Goal: Check status: Check status

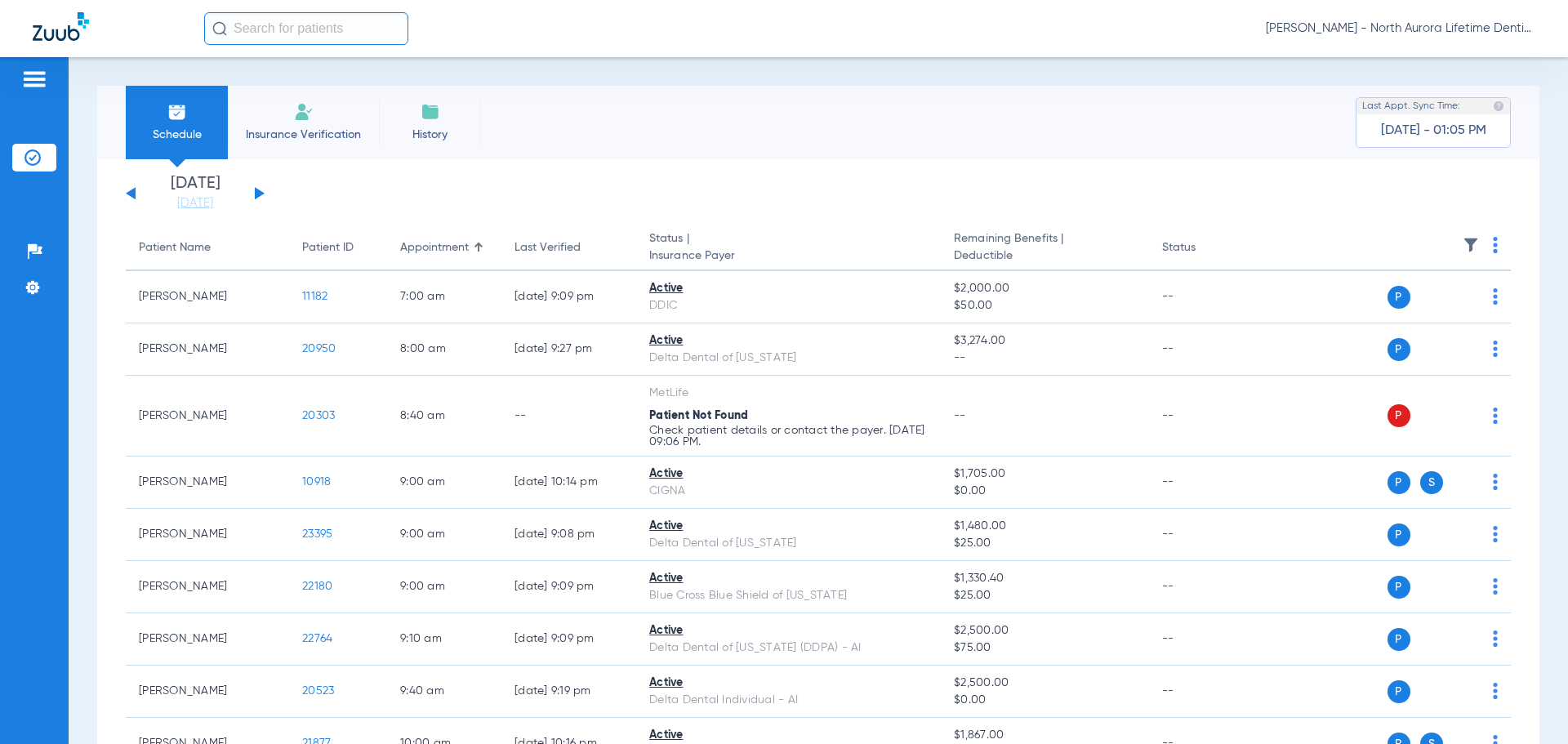
click at [262, 193] on button at bounding box center [259, 193] width 10 height 12
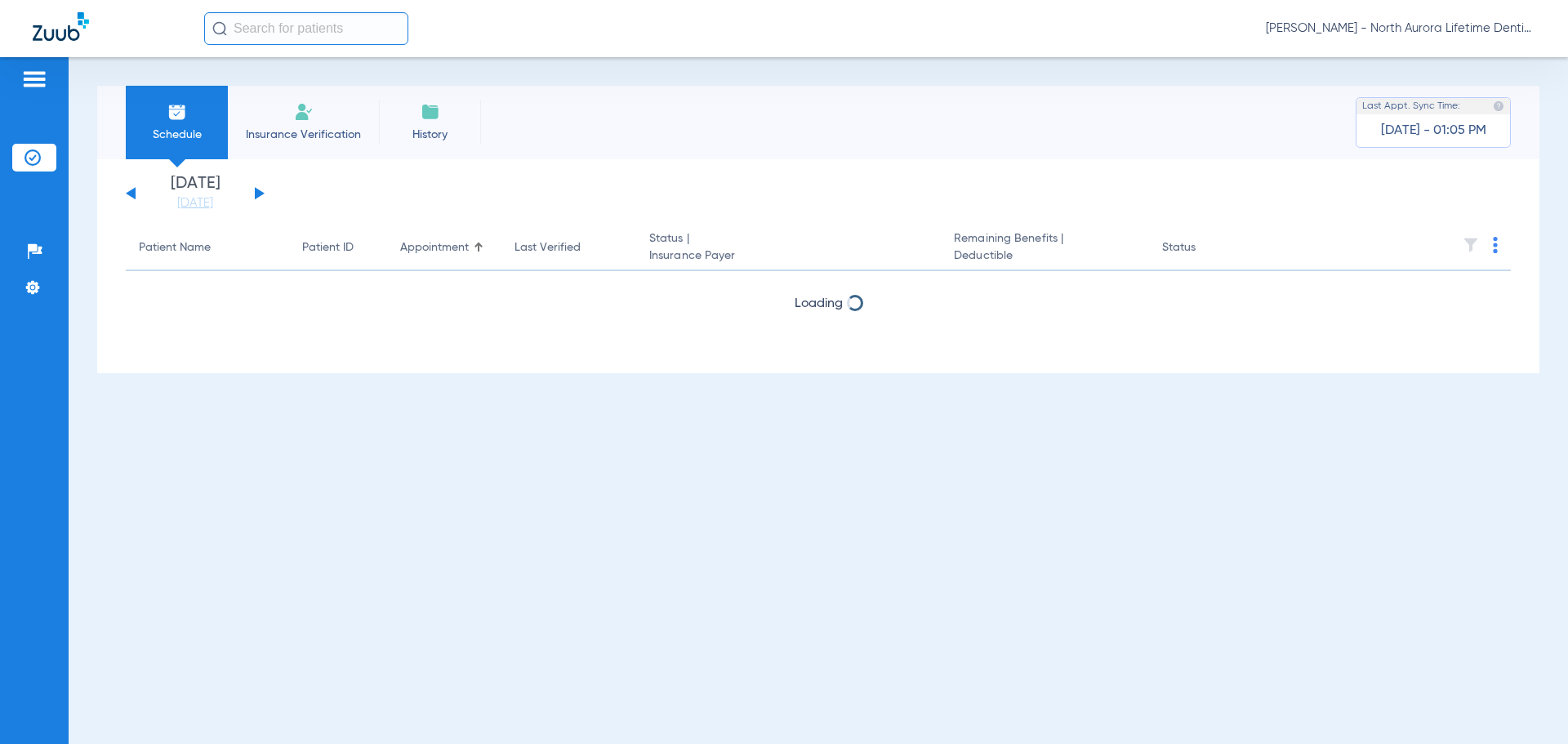
click at [262, 193] on button at bounding box center [259, 193] width 10 height 12
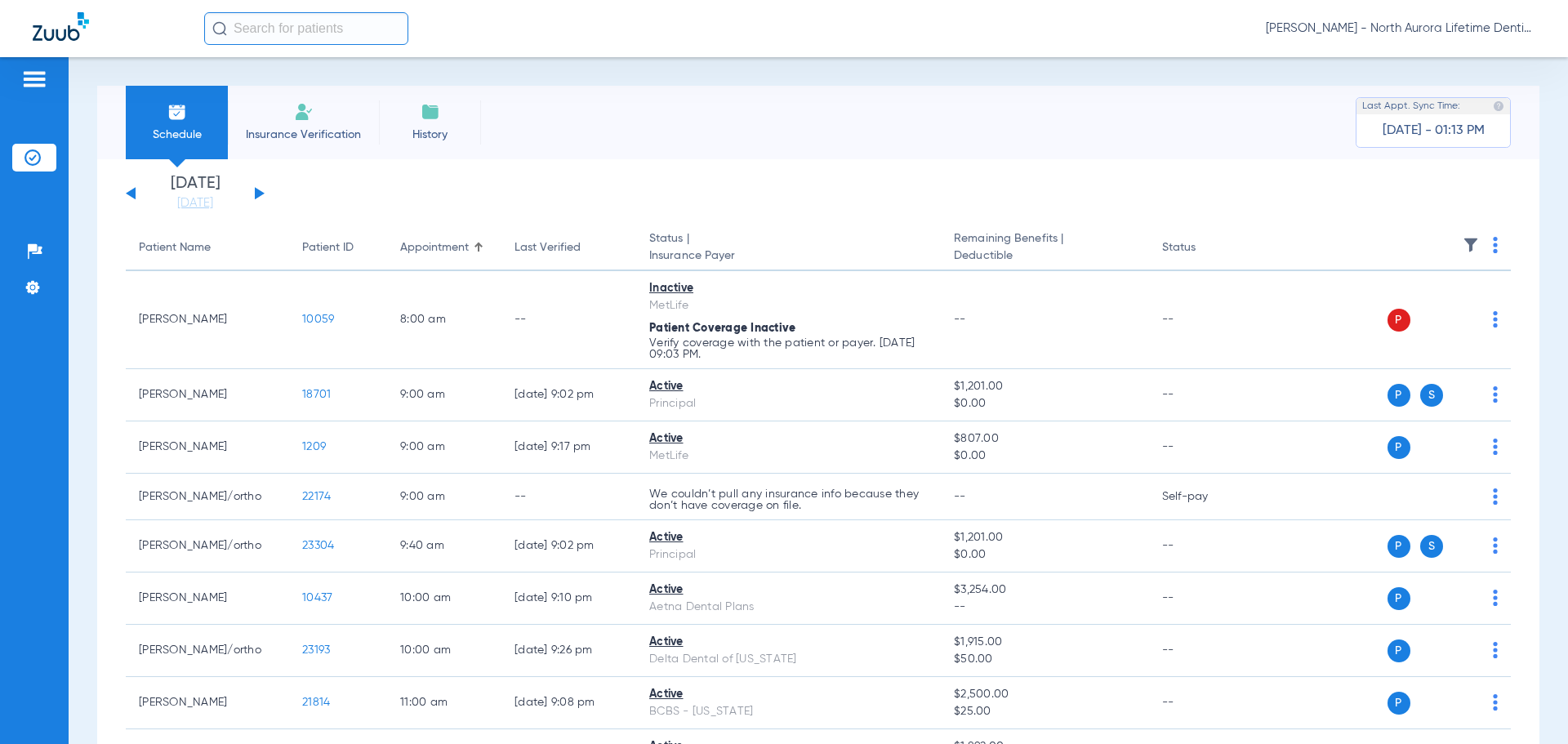
click at [261, 191] on div "[DATE] [DATE] [DATE] [DATE] [DATE] [DATE] [DATE] [DATE] [DATE] [DATE] [DATE] [D…" at bounding box center [195, 194] width 139 height 36
click at [257, 193] on button at bounding box center [259, 193] width 10 height 12
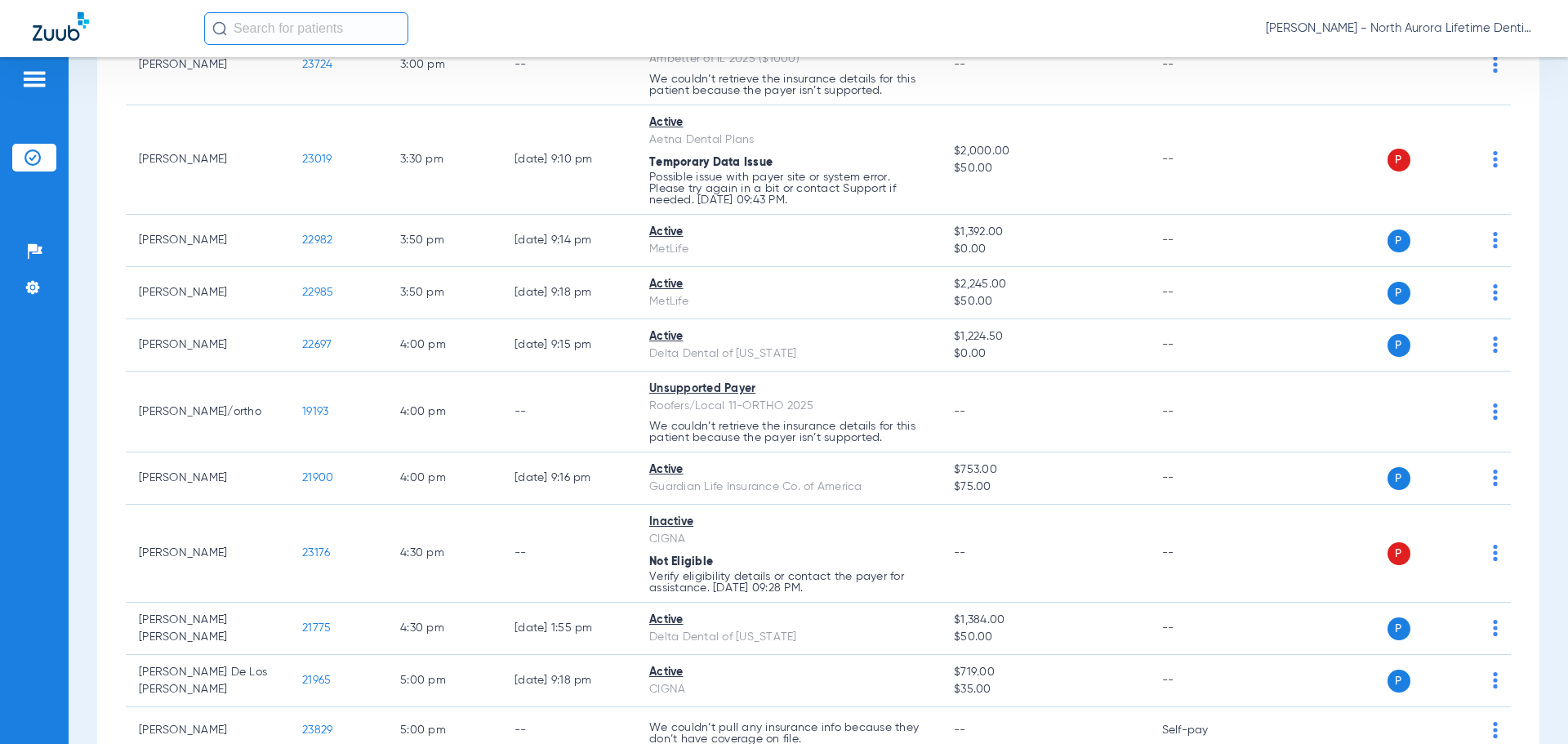
scroll to position [1634, 0]
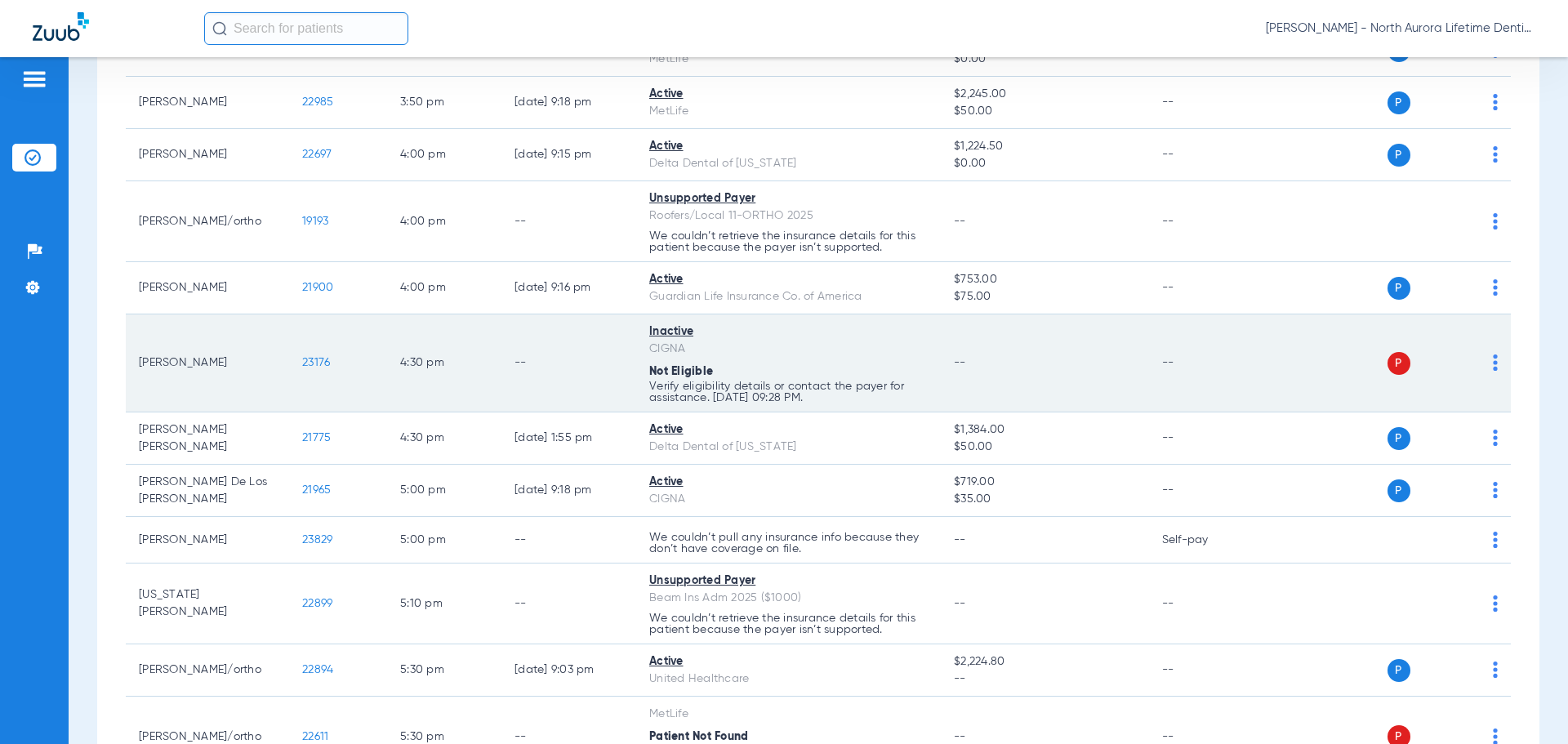
click at [641, 322] on td "Inactive CIGNA Not Eligible Verify eligibility details or contact the payer for…" at bounding box center [789, 363] width 304 height 98
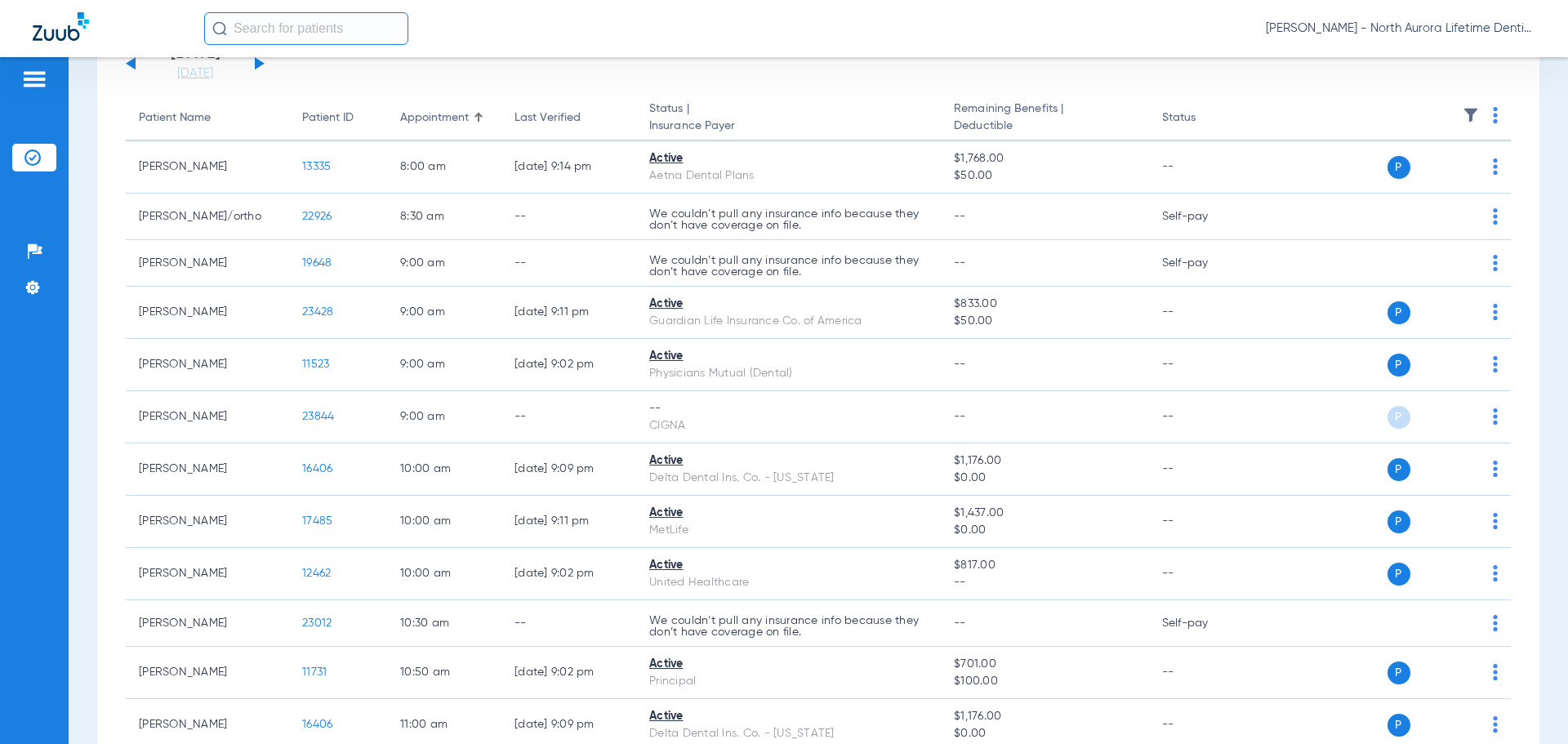
scroll to position [62, 0]
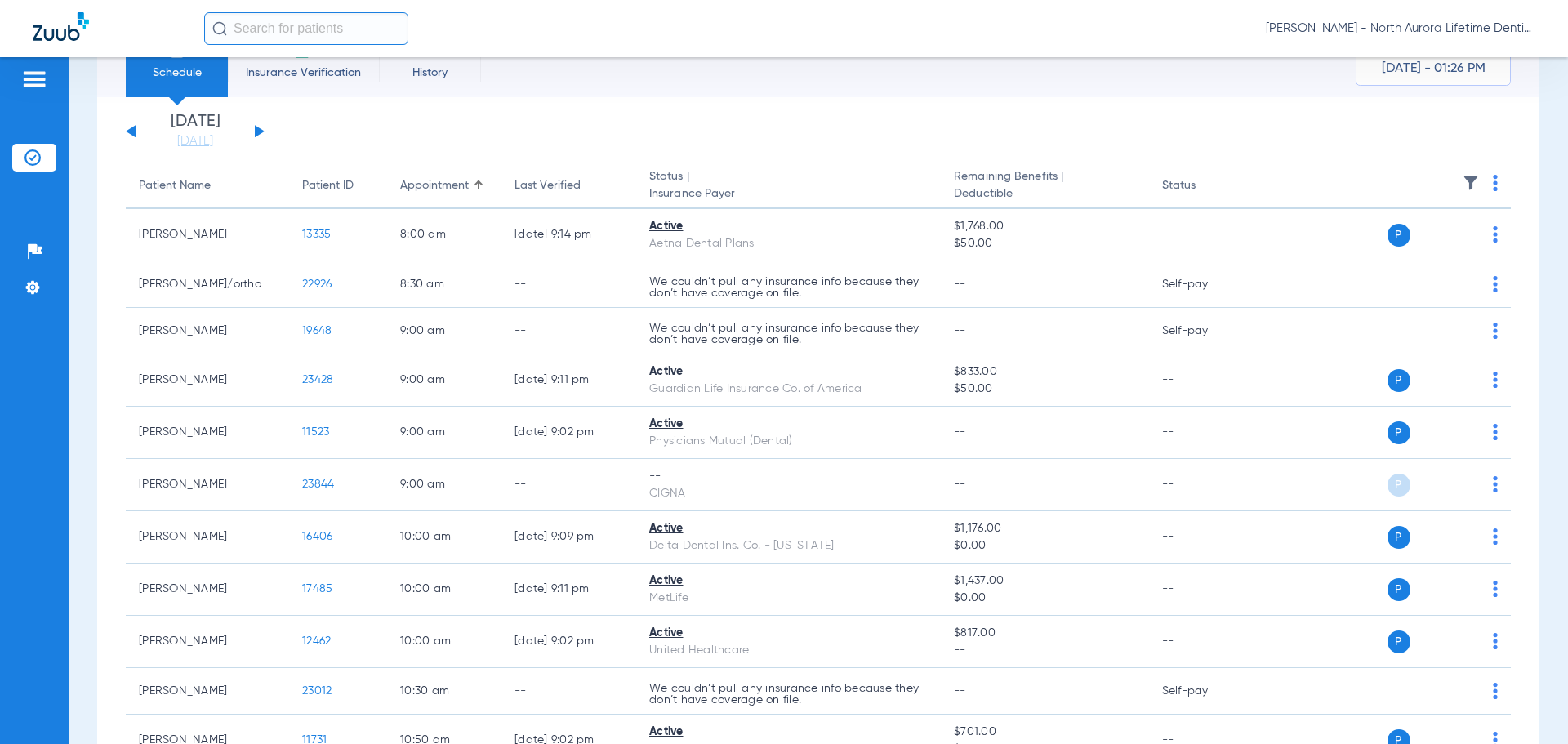
click at [864, 171] on th "Status | Insurance Payer" at bounding box center [789, 186] width 304 height 46
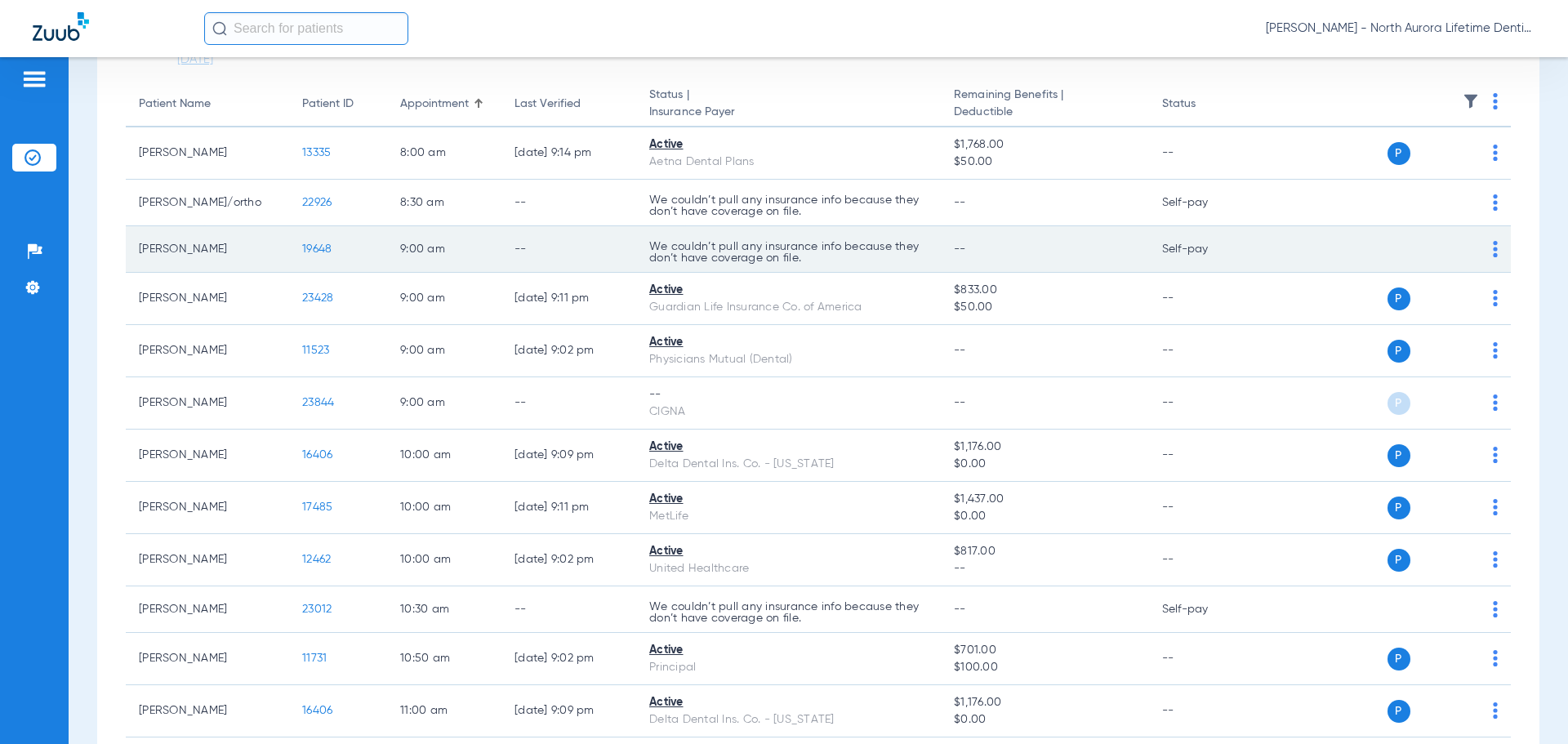
scroll to position [0, 0]
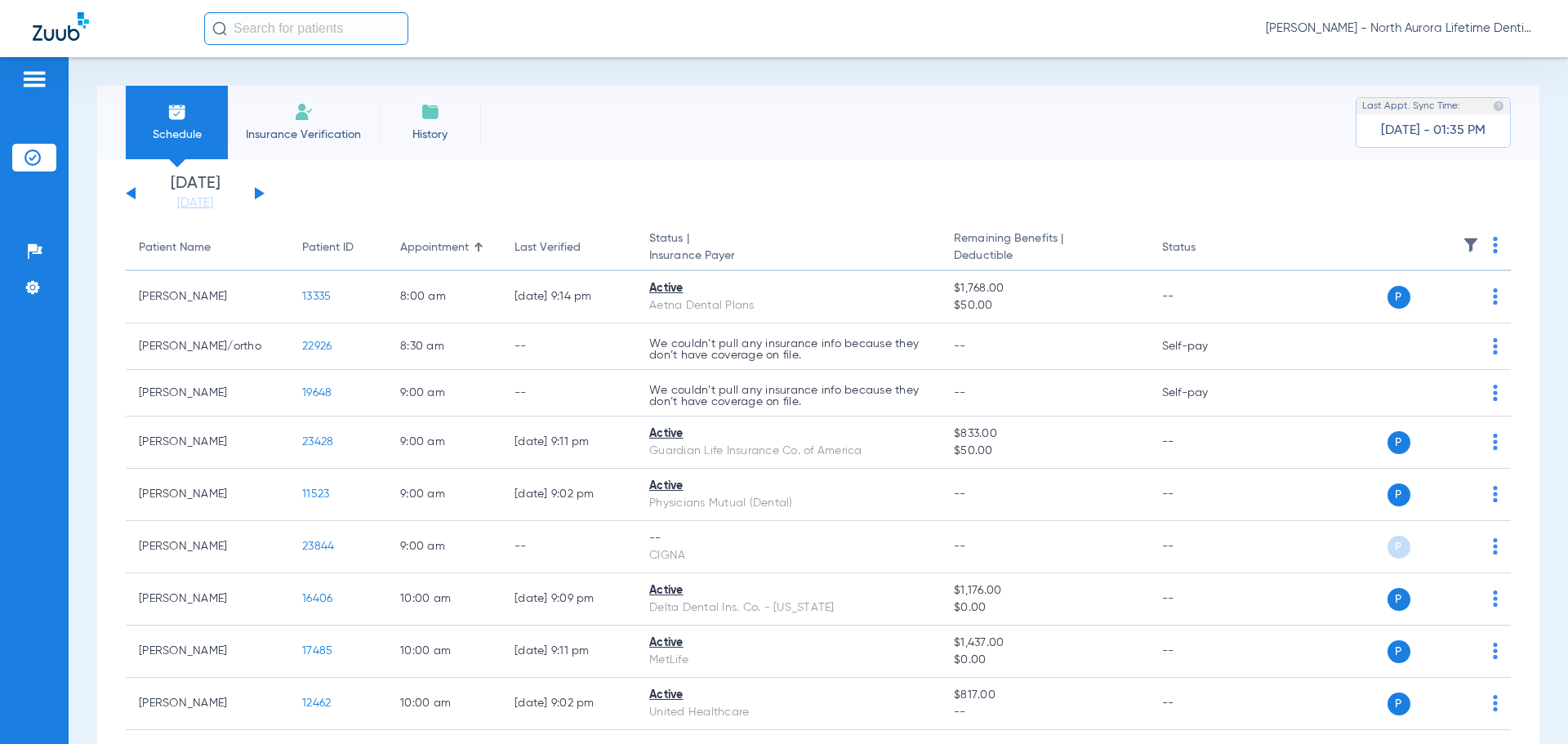
click at [253, 198] on div "[DATE] [DATE] [DATE] [DATE] [DATE] [DATE] [DATE] [DATE] [DATE] [DATE] [DATE] [D…" at bounding box center [195, 194] width 139 height 36
click at [256, 196] on button at bounding box center [259, 193] width 10 height 12
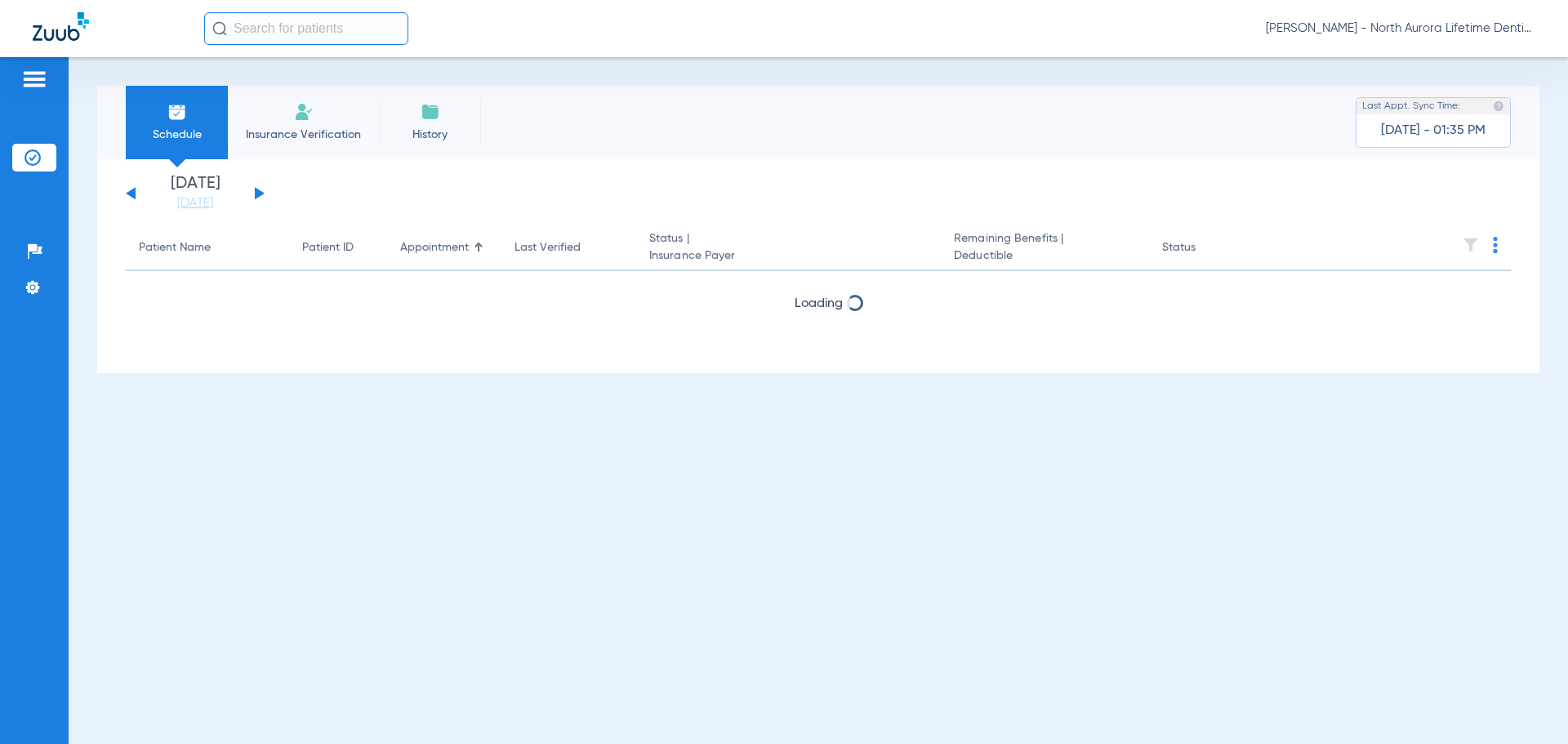
click at [256, 196] on button at bounding box center [259, 193] width 10 height 12
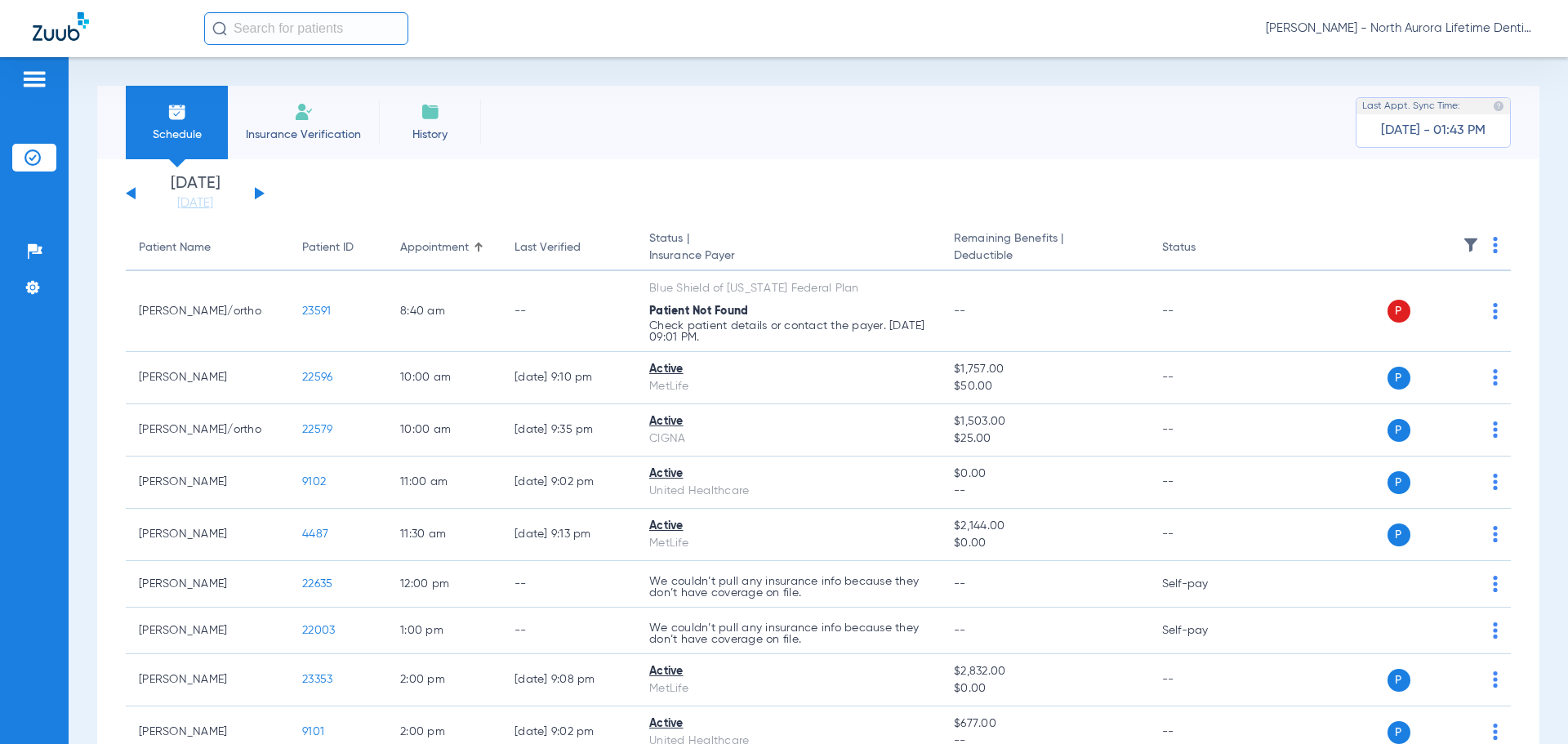
click at [618, 197] on app-single-date-navigator "[DATE] [DATE] [DATE] [DATE] [DATE] [DATE] [DATE] [DATE] [DATE] [DATE] [DATE] [D…" at bounding box center [817, 194] width 1385 height 36
click at [255, 196] on button at bounding box center [259, 193] width 10 height 12
